Goal: Transaction & Acquisition: Subscribe to service/newsletter

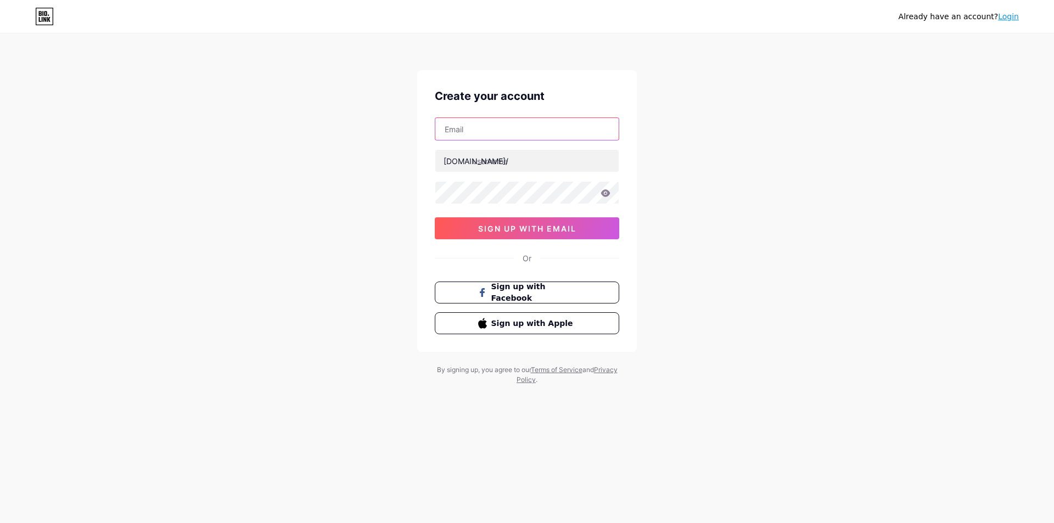
click at [469, 132] on input "text" at bounding box center [526, 129] width 183 height 22
paste input "[EMAIL_ADDRESS][DOMAIN_NAME]"
type input "[EMAIL_ADDRESS][DOMAIN_NAME]"
click at [499, 163] on input "text" at bounding box center [526, 161] width 183 height 22
paste input "admin1234@#"
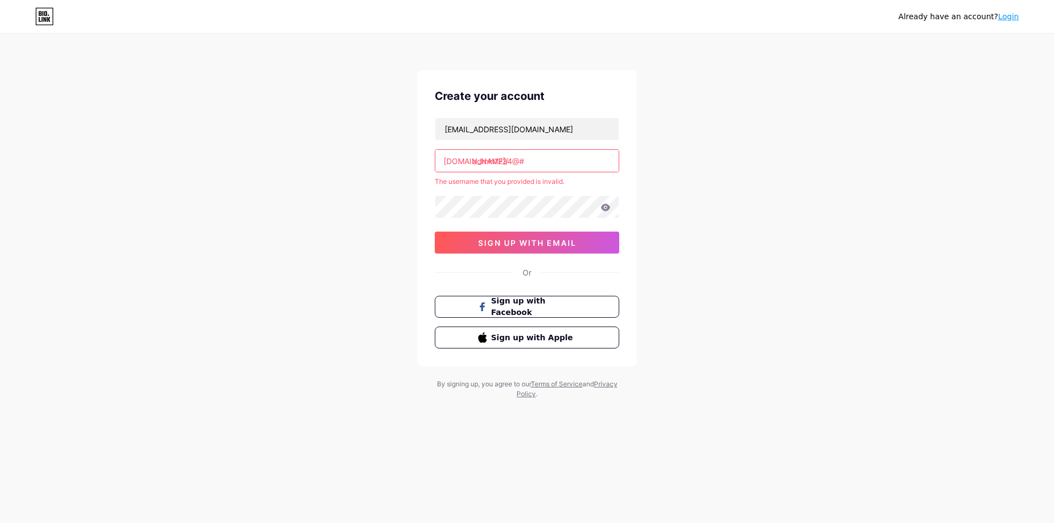
drag, startPoint x: 547, startPoint y: 160, endPoint x: 419, endPoint y: 168, distance: 128.1
click at [419, 168] on div "Create your account kaleidoscope5511@gmail.com bio.link/ admin1234@# The userna…" at bounding box center [526, 218] width 219 height 296
paste input "kaleidoscope"
type input "kaleidoscope"
click at [1009, 18] on link "Login" at bounding box center [1008, 16] width 21 height 9
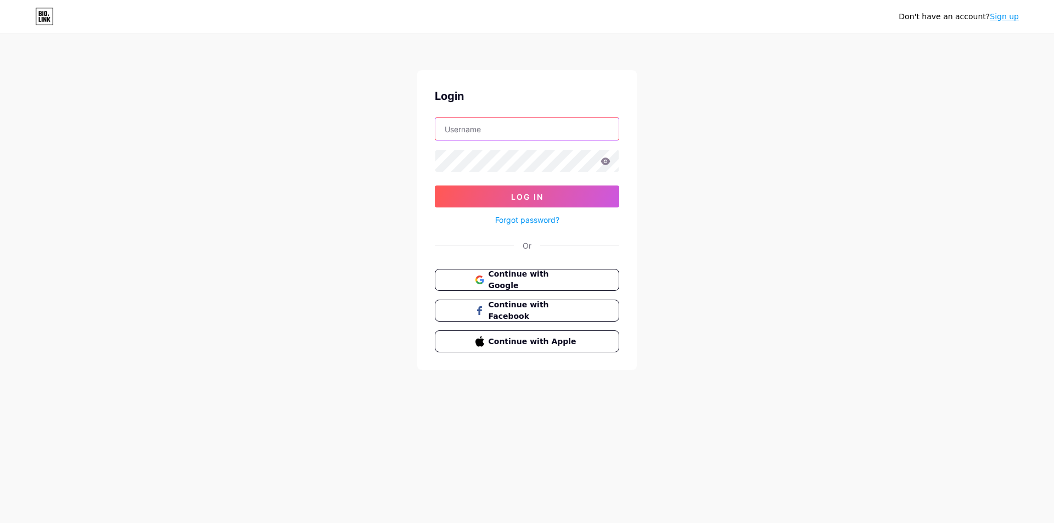
click at [444, 136] on input "text" at bounding box center [526, 129] width 183 height 22
paste input "kaleidoscope"
click at [510, 196] on button "Log In" at bounding box center [527, 196] width 184 height 22
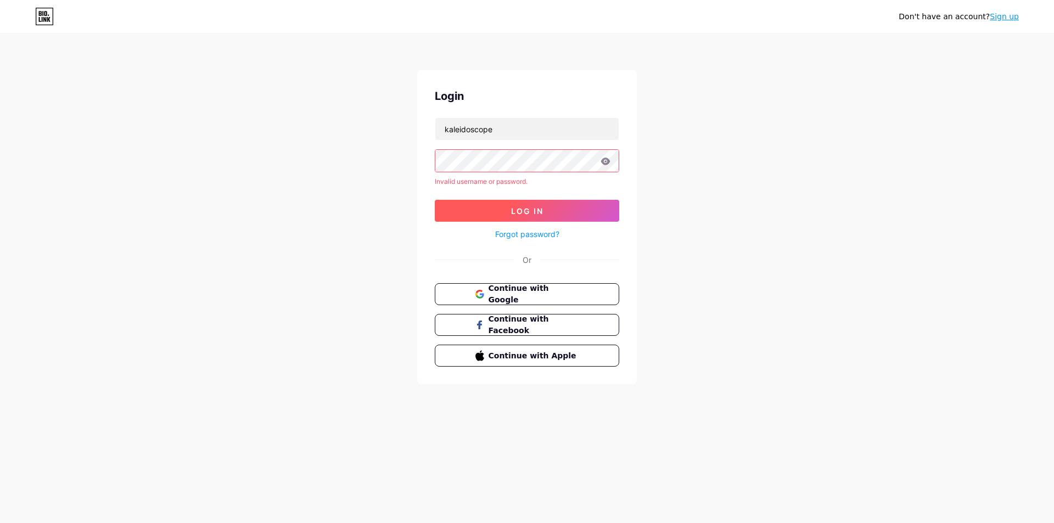
click at [512, 200] on button "Log In" at bounding box center [527, 211] width 184 height 22
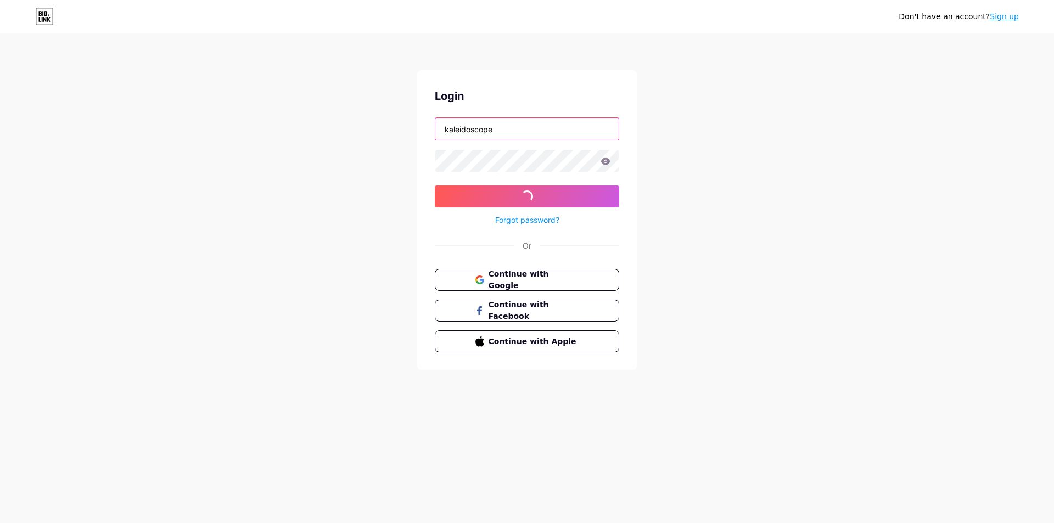
click at [511, 132] on input "kaleidoscope" at bounding box center [526, 129] width 183 height 22
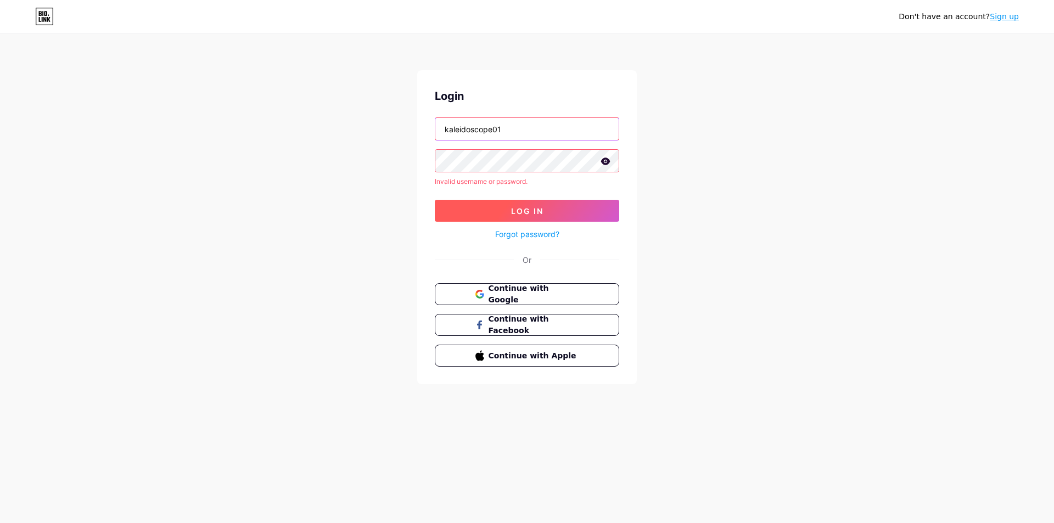
type input "kaleidoscope01"
click at [533, 207] on span "Log In" at bounding box center [527, 210] width 32 height 9
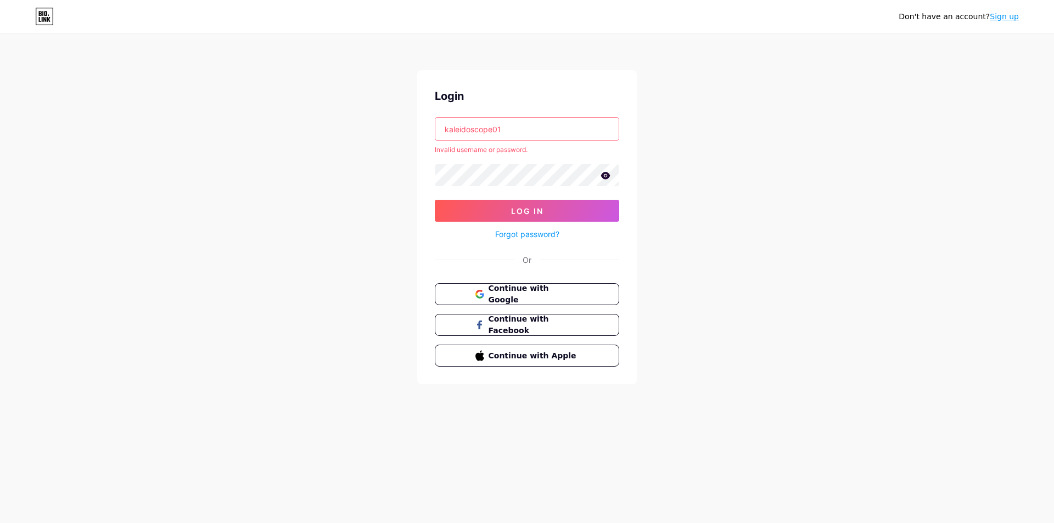
click at [539, 234] on link "Forgot password?" at bounding box center [527, 234] width 64 height 12
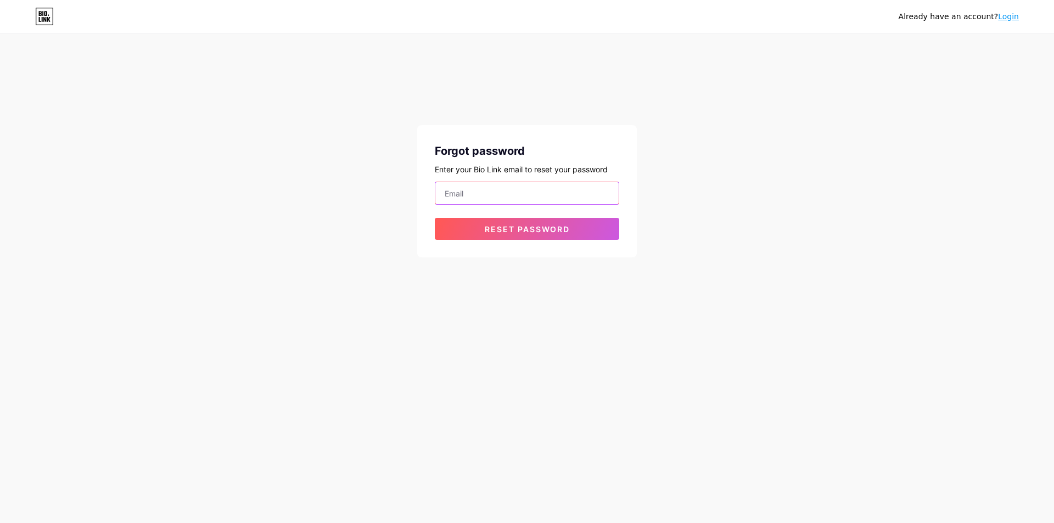
click at [486, 191] on input "email" at bounding box center [526, 193] width 183 height 22
paste input "[EMAIL_ADDRESS][DOMAIN_NAME]"
type input "[EMAIL_ADDRESS][DOMAIN_NAME]"
click at [516, 230] on span "Reset password" at bounding box center [527, 228] width 85 height 9
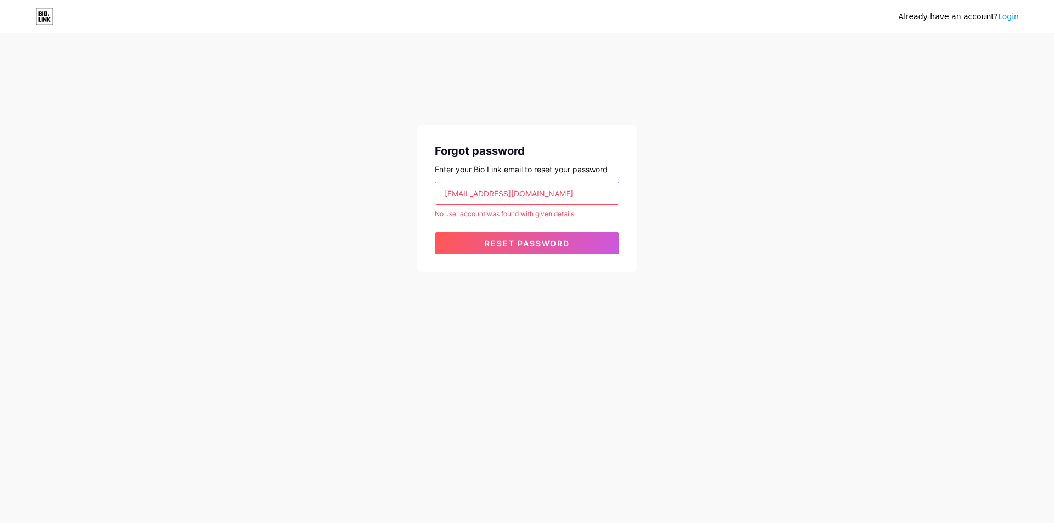
click at [1010, 20] on link "Login" at bounding box center [1008, 16] width 21 height 9
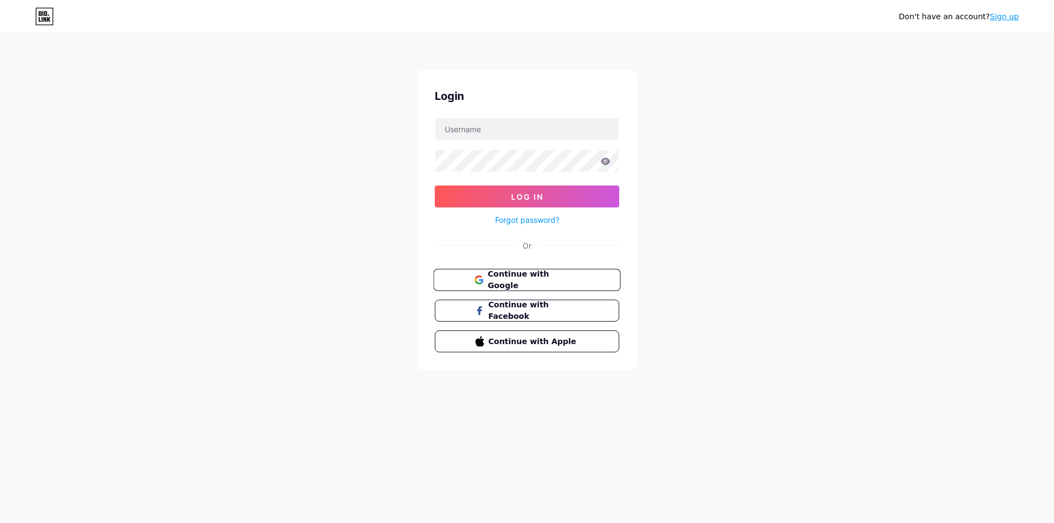
click at [499, 281] on span "Continue with Google" at bounding box center [533, 280] width 92 height 24
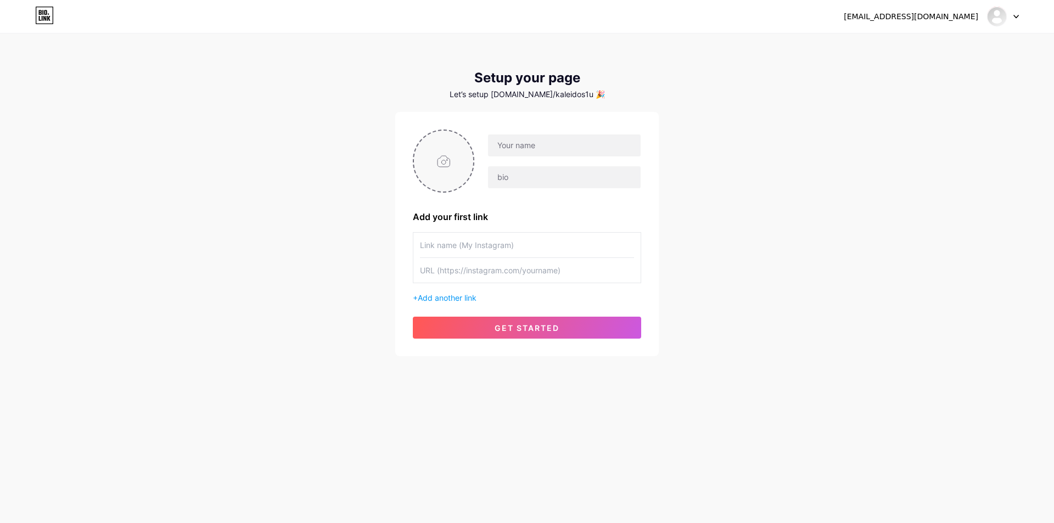
click at [448, 161] on input "file" at bounding box center [443, 161] width 59 height 61
type input "C:\fakepath\Untitled design.png"
click at [518, 149] on input "text" at bounding box center [564, 145] width 153 height 22
paste input "Kaleidoscope Therapy Centre"
type input "Kaleidoscope Therapy Centre"
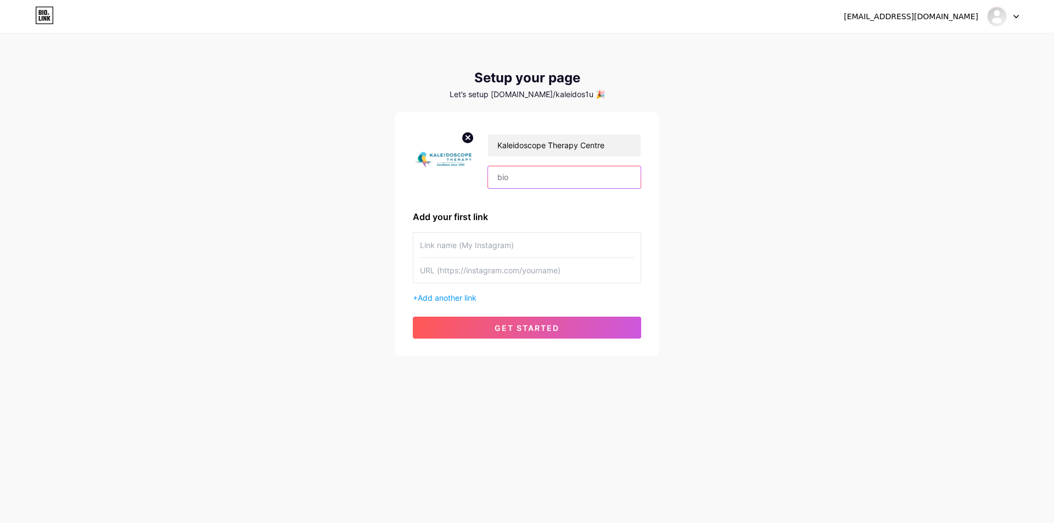
click at [509, 172] on input "text" at bounding box center [564, 177] width 153 height 22
paste input "Access expert-driven Early Intervention Program Singapore options at [DOMAIN_NA…"
type input "Access expert-driven Early Intervention Program Singapore options at [DOMAIN_NA…"
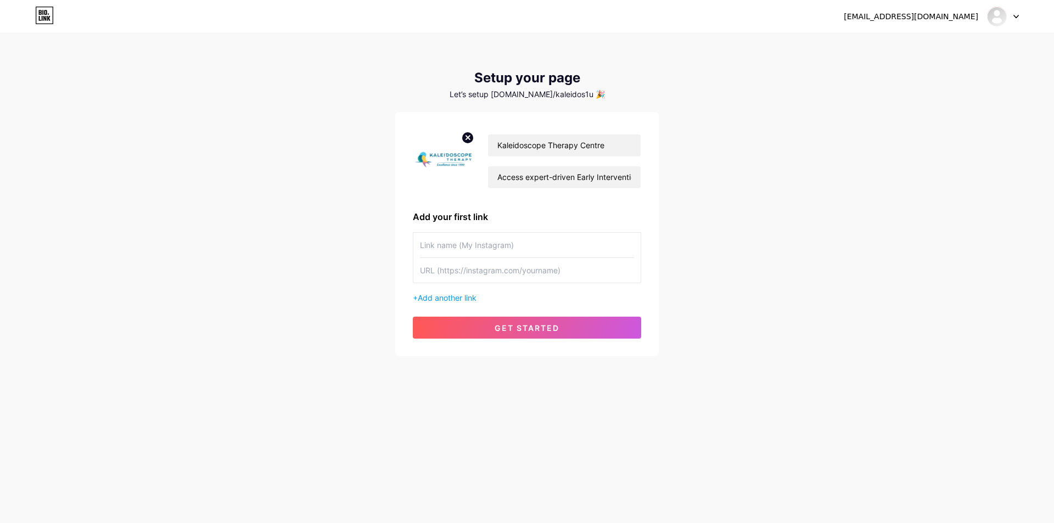
click at [466, 244] on input "text" at bounding box center [527, 245] width 214 height 25
click at [432, 298] on span "Add another link" at bounding box center [447, 297] width 59 height 9
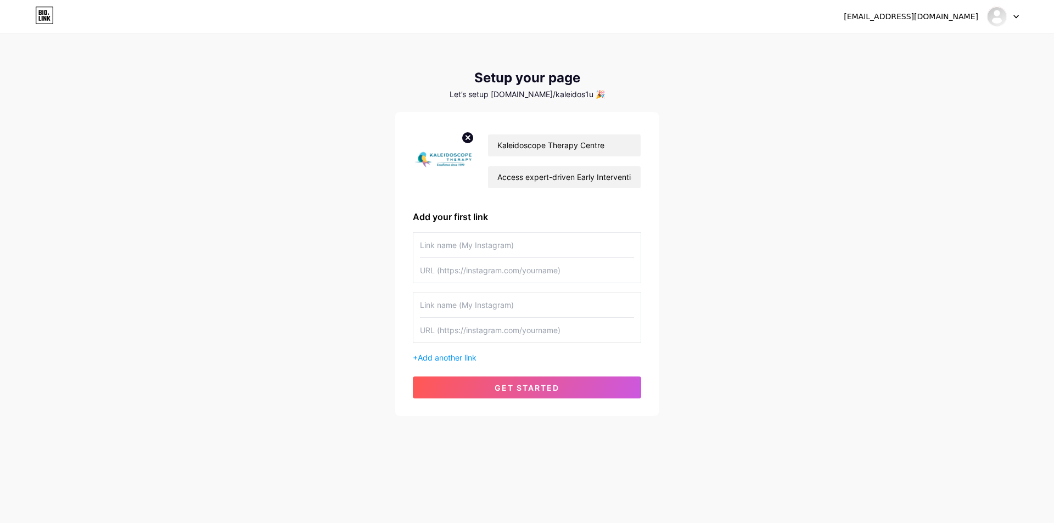
click at [447, 249] on input "text" at bounding box center [527, 245] width 214 height 25
paste input "Facebook"
type input "Facebook"
click at [445, 265] on input "text" at bounding box center [527, 270] width 214 height 25
paste input "[URL][DOMAIN_NAME]"
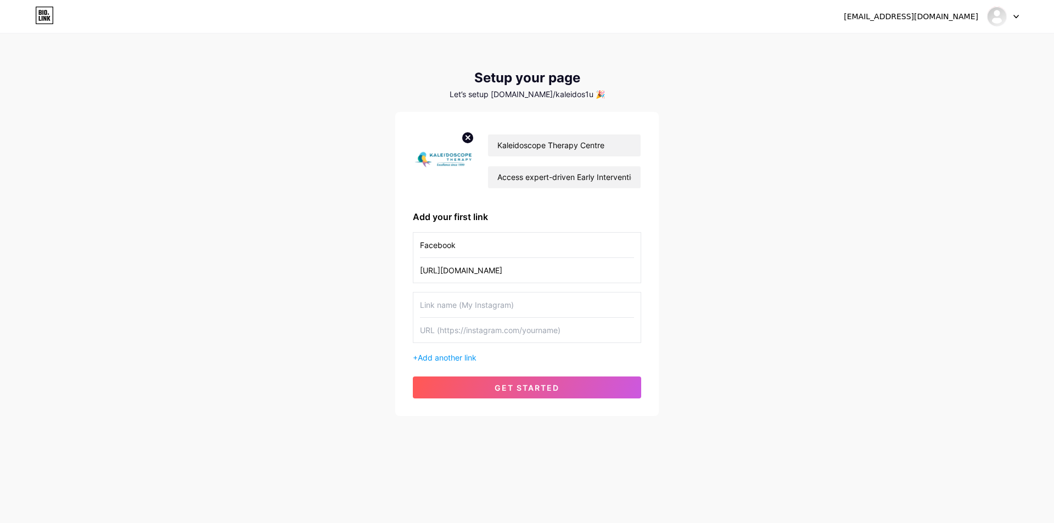
type input "[URL][DOMAIN_NAME]"
click at [436, 300] on input "text" at bounding box center [527, 304] width 214 height 25
paste input "Linkedin"
type input "Linkedin"
click at [437, 331] on input "text" at bounding box center [527, 330] width 214 height 25
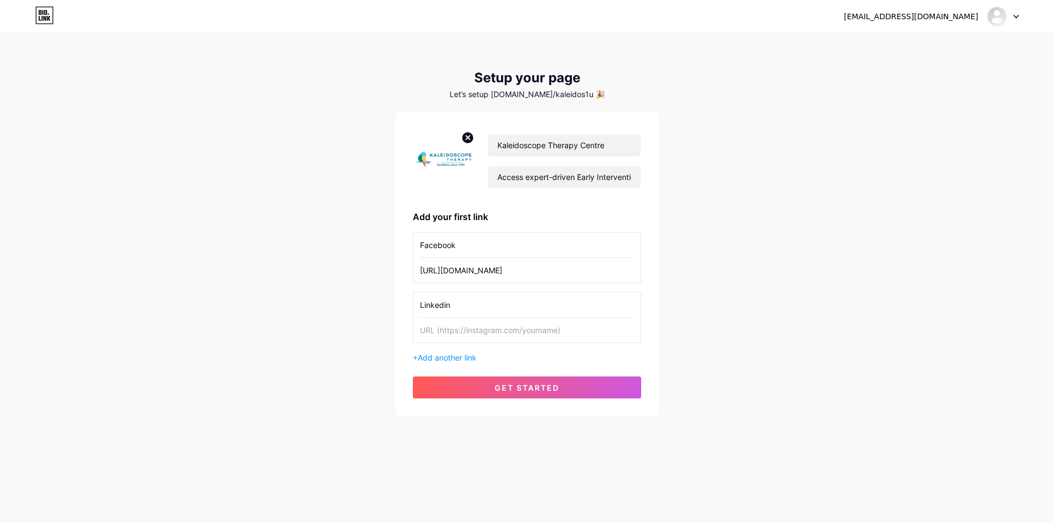
paste input "[URL][DOMAIN_NAME]"
type input "[URL][DOMAIN_NAME]"
click at [433, 352] on div "+ Add another link" at bounding box center [527, 358] width 228 height 12
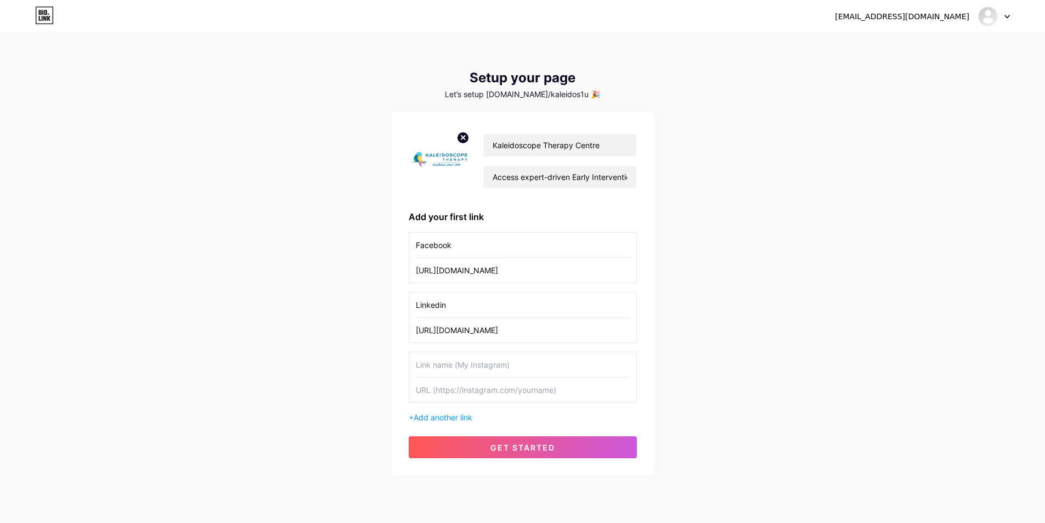
click at [433, 360] on input "text" at bounding box center [523, 364] width 214 height 25
paste input "Website Url"
type input "Website Url"
click at [447, 391] on input "text" at bounding box center [523, 390] width 214 height 25
paste input "[URL][DOMAIN_NAME]"
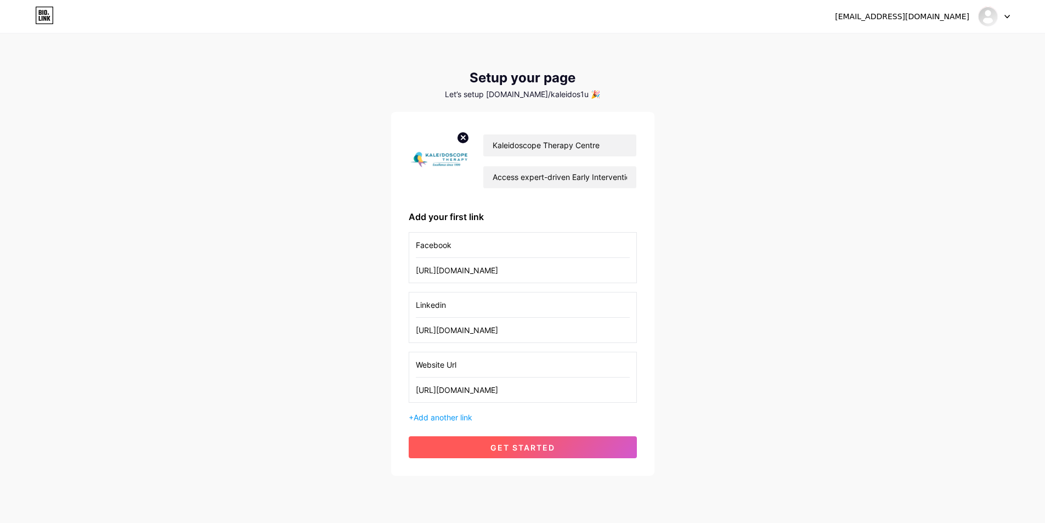
type input "[URL][DOMAIN_NAME]"
click at [489, 444] on button "get started" at bounding box center [523, 447] width 228 height 22
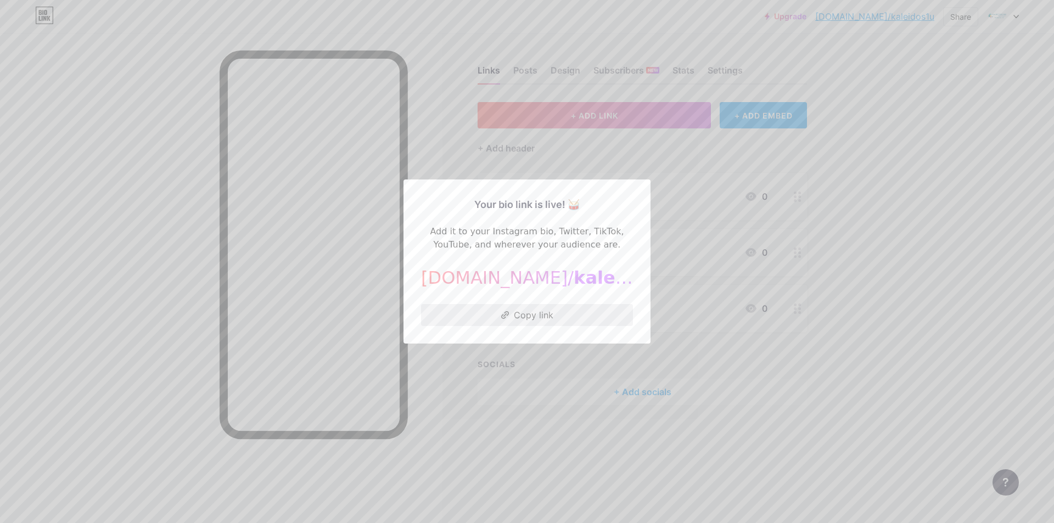
click at [552, 309] on button "Copy link" at bounding box center [527, 315] width 212 height 22
click at [795, 391] on div at bounding box center [527, 261] width 1054 height 523
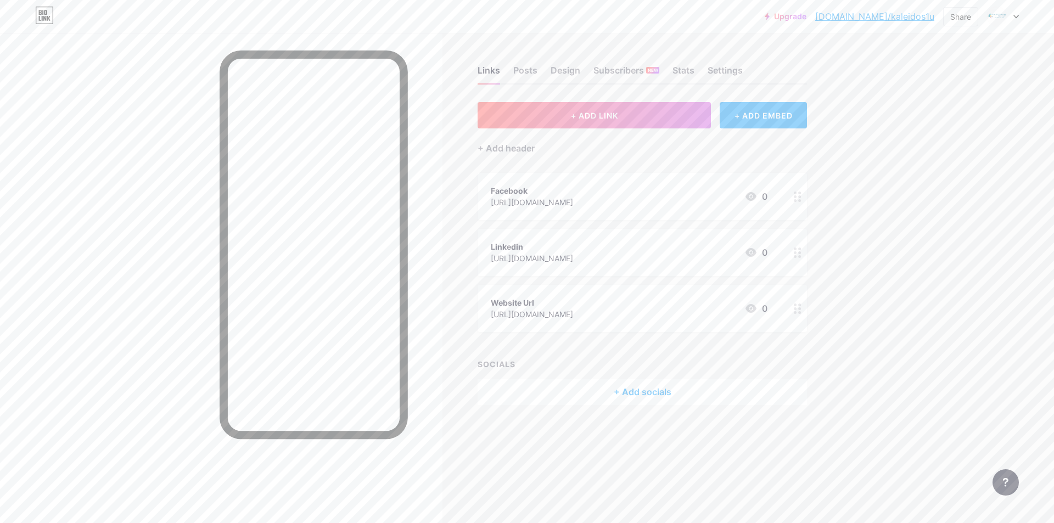
click at [928, 202] on div "Upgrade [DOMAIN_NAME]/kaleid... [DOMAIN_NAME]/kaleidos1u Share Switch accounts …" at bounding box center [527, 261] width 1054 height 523
drag, startPoint x: 930, startPoint y: 202, endPoint x: 918, endPoint y: 192, distance: 15.2
click at [929, 201] on div "Upgrade [DOMAIN_NAME]/kaleid... [DOMAIN_NAME]/kaleidos1u Share Switch accounts …" at bounding box center [527, 261] width 1054 height 523
